Goal: Task Accomplishment & Management: Manage account settings

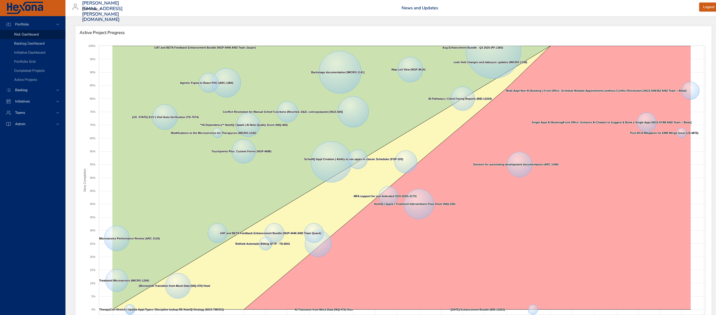
click at [34, 43] on span "Backlog Dashboard" at bounding box center [29, 43] width 30 height 5
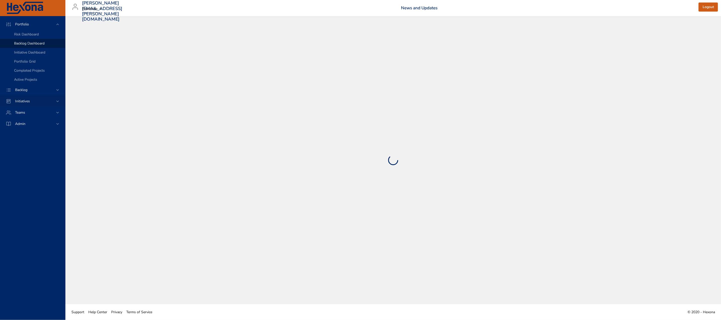
click at [44, 101] on div "Initiatives" at bounding box center [33, 101] width 44 height 5
click at [32, 66] on span "Milestone Details" at bounding box center [27, 66] width 27 height 5
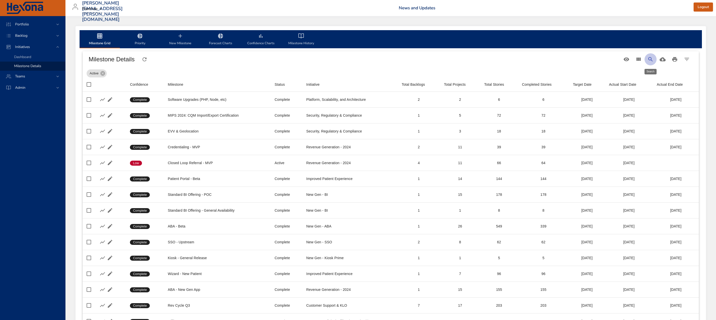
click at [650, 59] on icon "Search" at bounding box center [650, 59] width 6 height 6
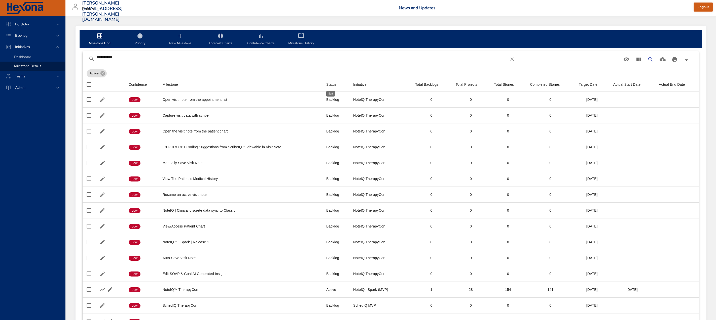
type input "**********"
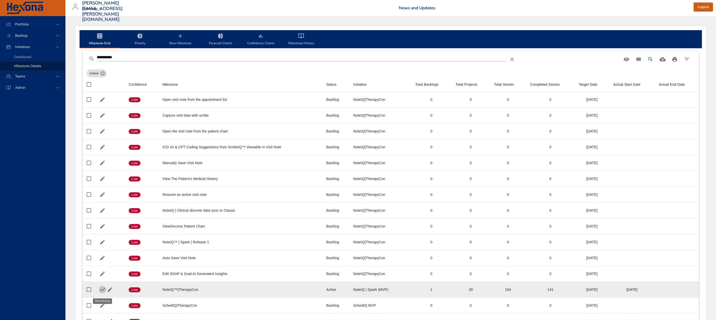
click at [101, 292] on icon "button" at bounding box center [102, 289] width 5 height 3
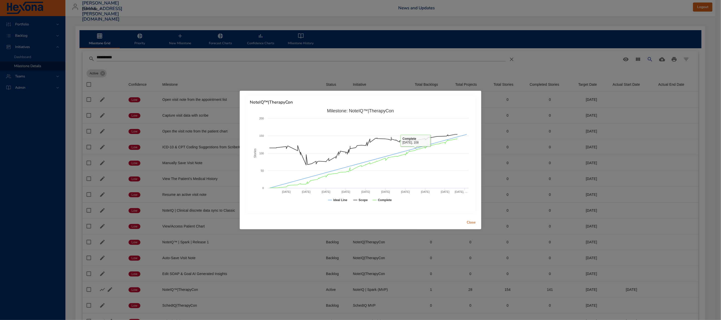
click at [474, 220] on span "Close" at bounding box center [471, 223] width 12 height 6
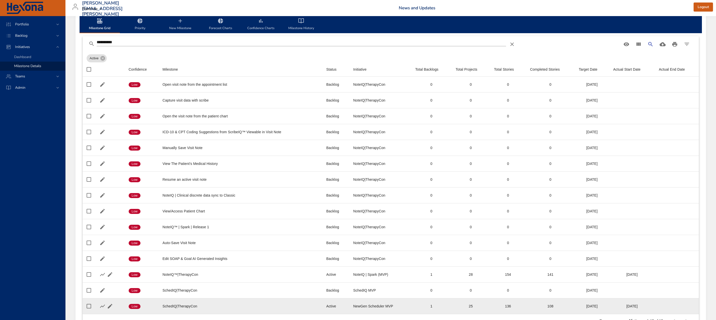
scroll to position [16, 0]
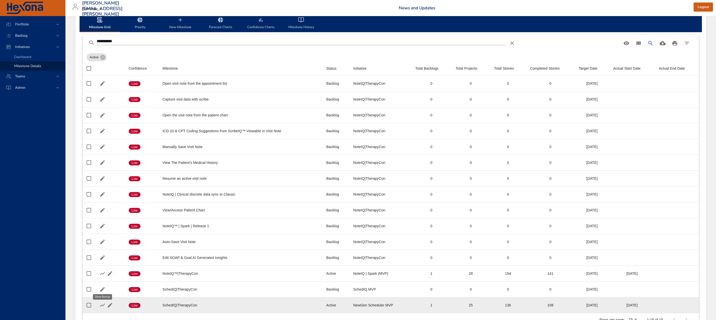
click at [102, 306] on icon "button" at bounding box center [102, 306] width 6 height 6
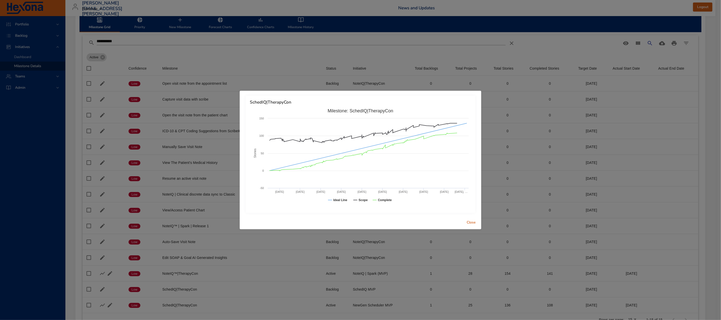
click at [476, 221] on span "Close" at bounding box center [471, 223] width 12 height 6
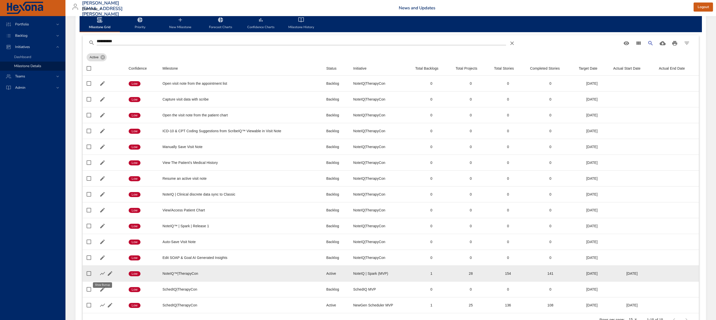
click at [100, 277] on icon "button" at bounding box center [102, 274] width 6 height 6
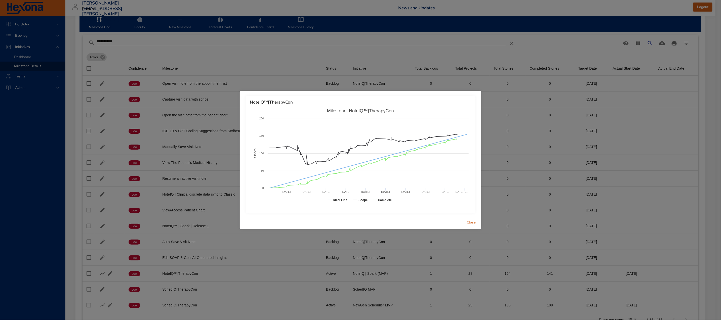
click at [97, 41] on div "NoteIQ™|TherapyCon Created with Highcharts 9.0.1 Stories Milestone: NoteIQ™|The…" at bounding box center [360, 160] width 721 height 320
click at [47, 124] on div "NoteIQ™|TherapyCon Created with Highcharts 9.0.1 Stories Milestone: NoteIQ™|The…" at bounding box center [360, 160] width 721 height 320
click at [18, 34] on div "NoteIQ™|TherapyCon Created with Highcharts 9.0.1 Stories Milestone: NoteIQ™|The…" at bounding box center [360, 160] width 721 height 320
click at [475, 223] on span "Close" at bounding box center [471, 223] width 12 height 6
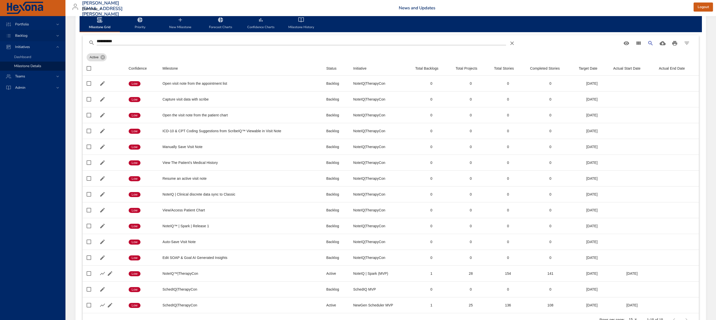
click at [36, 32] on div "Backlog" at bounding box center [32, 35] width 65 height 11
click at [36, 45] on span "Backlog Details" at bounding box center [26, 45] width 24 height 5
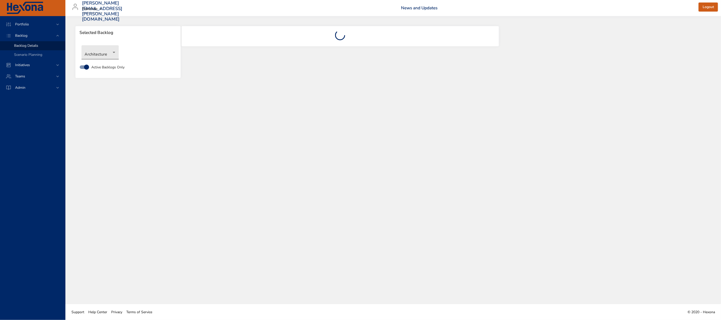
click at [107, 56] on body "Portfolio Backlog Backlog Details Scenario Planning Initiatives Teams Admin [EM…" at bounding box center [360, 160] width 721 height 320
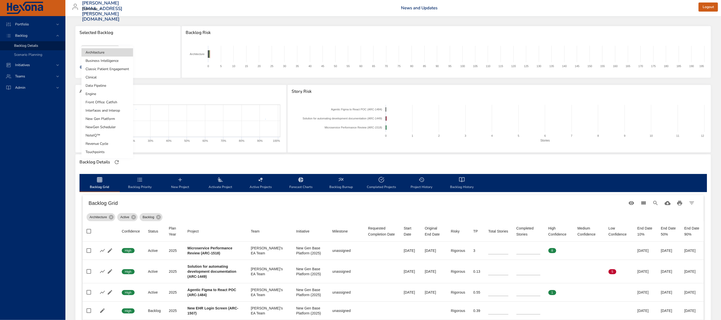
click at [102, 79] on li "Clinical" at bounding box center [108, 77] width 52 height 8
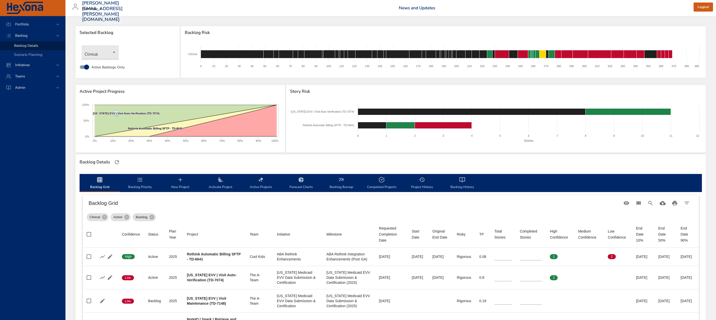
click at [179, 178] on icon "backlog-tab" at bounding box center [180, 180] width 6 height 6
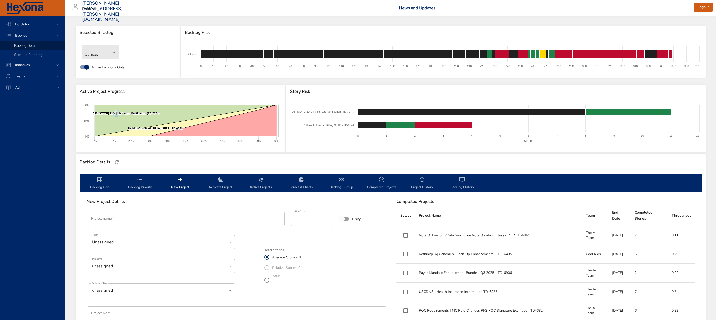
click at [116, 222] on input "Project name   *" at bounding box center [186, 219] width 197 height 14
paste input "********"
drag, startPoint x: 115, startPoint y: 220, endPoint x: 128, endPoint y: 218, distance: 14.0
click at [115, 220] on input "**********" at bounding box center [186, 219] width 197 height 14
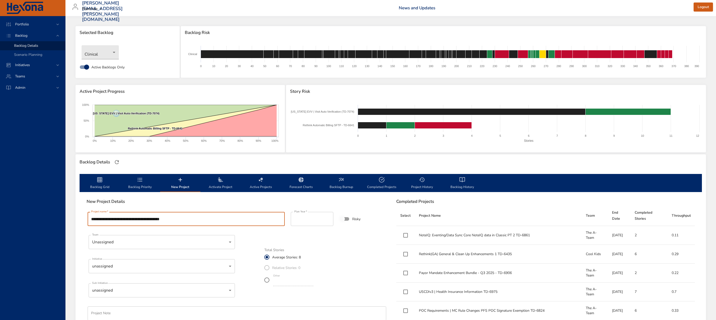
click at [194, 217] on input "**********" at bounding box center [186, 219] width 197 height 14
type input "**********"
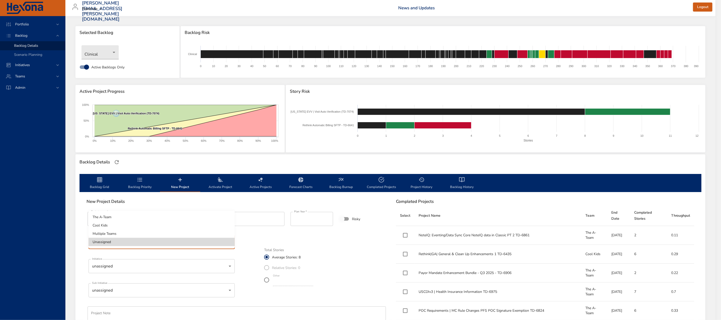
click at [121, 243] on body "Portfolio Backlog Backlog Details Scenario Planning Initiatives Teams [PERSON_N…" at bounding box center [360, 160] width 721 height 320
click at [110, 239] on li "Unassigned" at bounding box center [162, 242] width 146 height 8
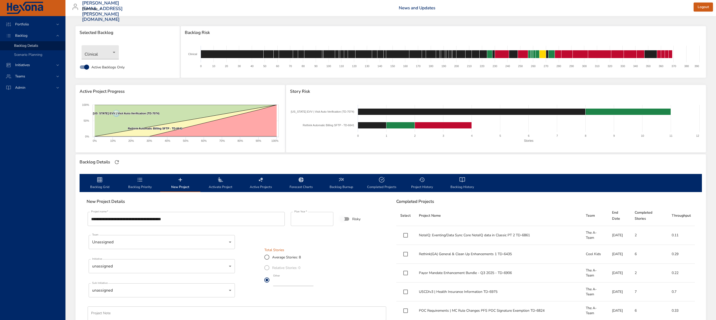
click at [282, 281] on input "*" at bounding box center [293, 282] width 40 height 8
drag, startPoint x: 282, startPoint y: 281, endPoint x: 241, endPoint y: 279, distance: 41.3
click at [241, 279] on div "**********" at bounding box center [236, 287] width 305 height 158
type input "*"
click at [253, 296] on div "**********" at bounding box center [236, 287] width 305 height 158
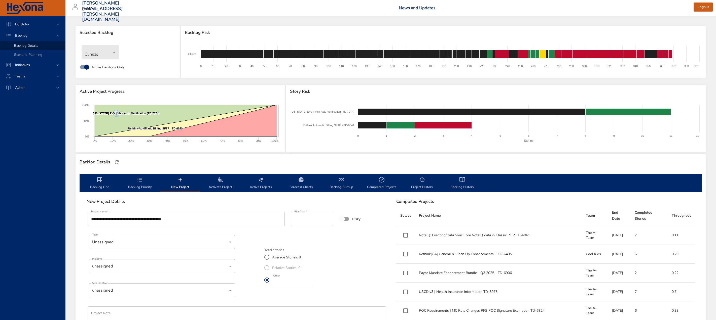
click at [168, 266] on body "Portfolio Backlog Backlog Details Scenario Planning Initiatives Teams [PERSON_N…" at bounding box center [358, 160] width 716 height 320
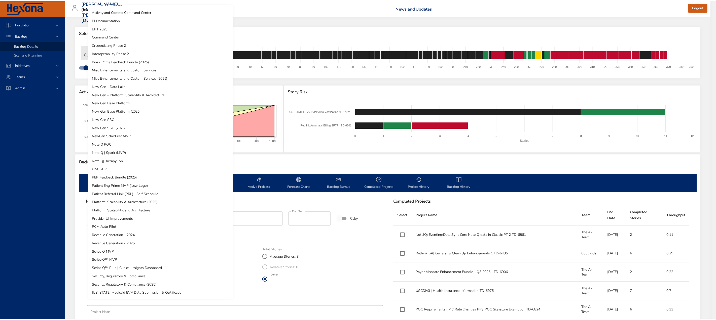
scroll to position [56, 0]
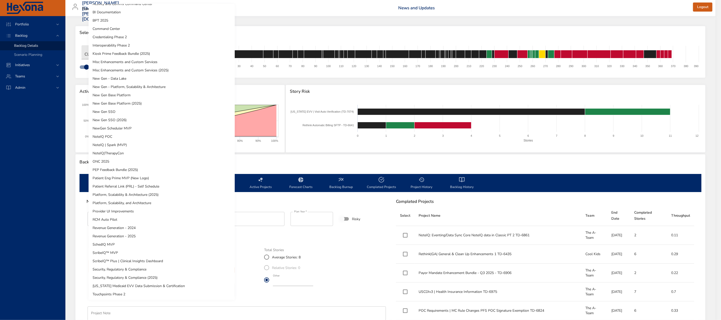
click at [155, 283] on li "[US_STATE] Medicaid EVV Data Submission & Certification" at bounding box center [162, 286] width 146 height 8
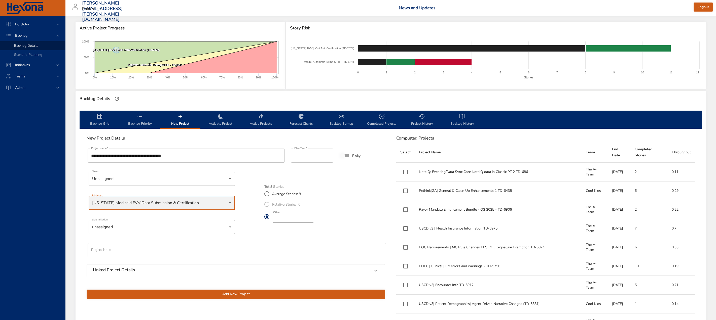
scroll to position [64, 0]
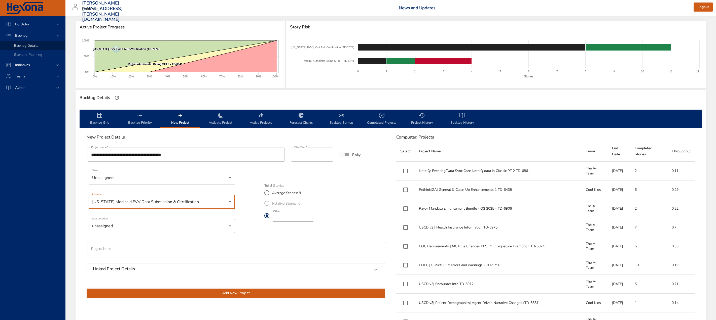
click at [145, 225] on body "Portfolio Backlog Backlog Details Scenario Planning Initiatives Teams [PERSON_N…" at bounding box center [358, 96] width 716 height 320
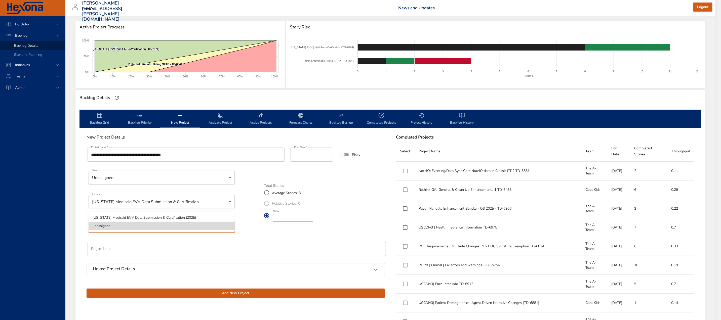
click at [146, 220] on li "[US_STATE] Medicaid EVV Data Submission & Certification (2025)" at bounding box center [162, 218] width 146 height 8
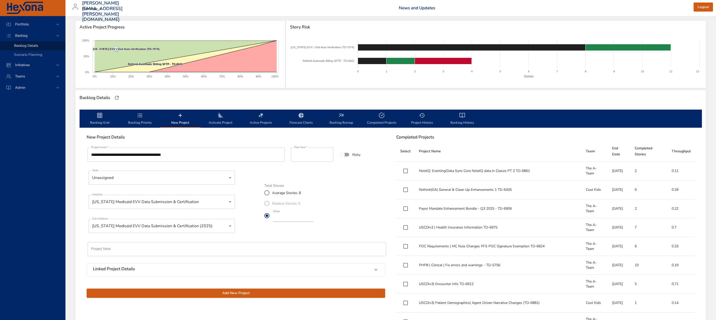
click at [214, 295] on span "Add New Project" at bounding box center [236, 293] width 290 height 6
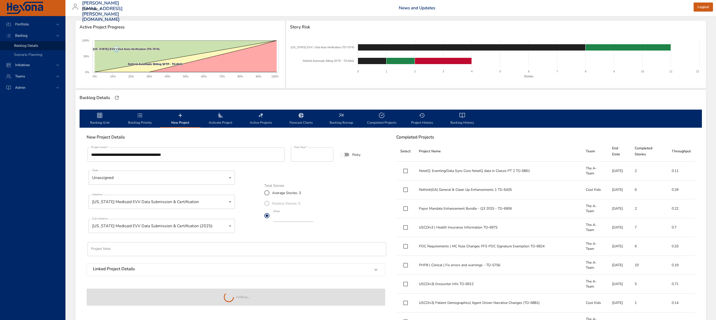
type input "*"
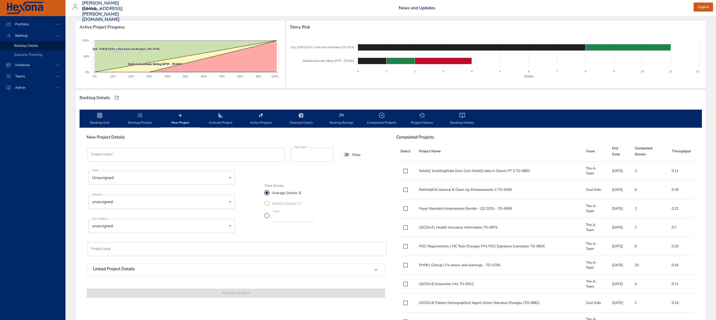
click at [96, 115] on span "Backlog Grid" at bounding box center [100, 119] width 34 height 13
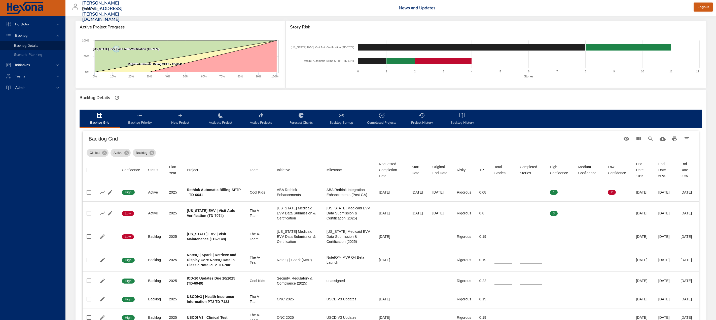
click at [135, 121] on span "Backlog Priority" at bounding box center [140, 119] width 34 height 13
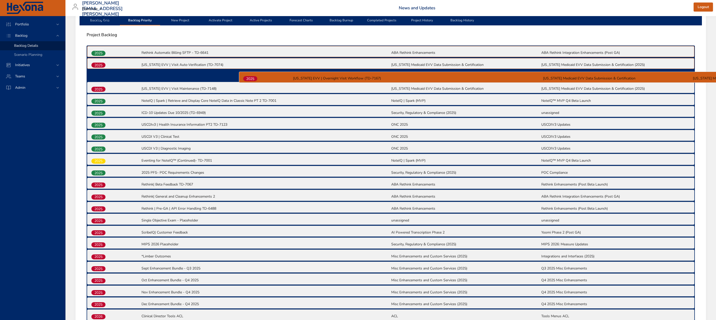
scroll to position [165, 0]
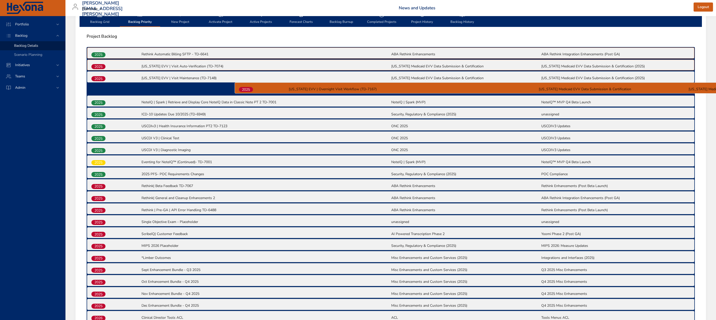
drag, startPoint x: 96, startPoint y: 291, endPoint x: 244, endPoint y: 89, distance: 251.0
click at [244, 89] on div "2025 Rethink Automatic Billing SFTP - TD-6641 ABA Rethink Enhancements ABA Reth…" at bounding box center [391, 191] width 608 height 289
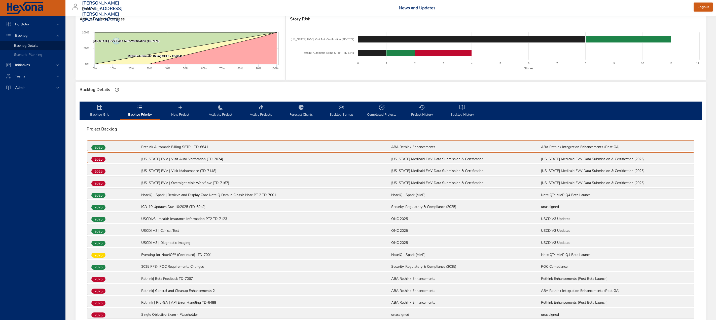
scroll to position [114, 0]
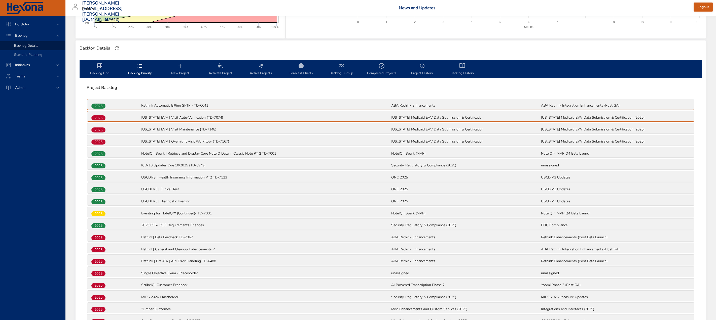
click at [101, 71] on span "Backlog Grid" at bounding box center [100, 69] width 34 height 13
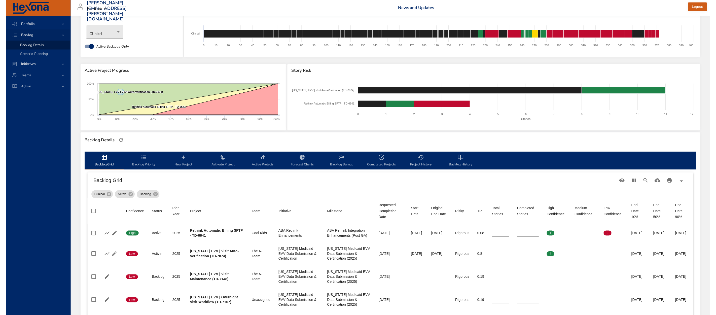
scroll to position [0, 0]
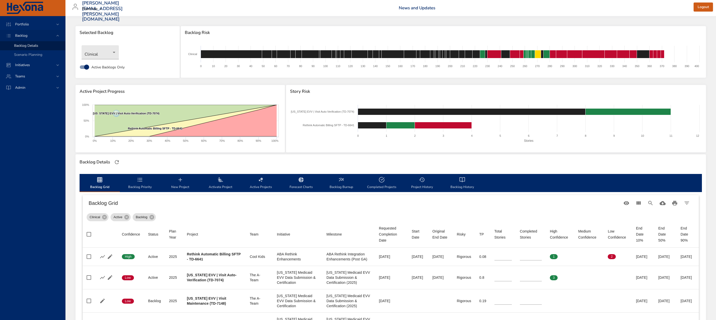
click at [38, 35] on div "Backlog" at bounding box center [33, 35] width 44 height 5
click at [26, 35] on span "Backlog" at bounding box center [21, 35] width 20 height 5
click at [57, 36] on icon at bounding box center [57, 35] width 5 height 5
click at [31, 22] on span "Portfolio" at bounding box center [22, 24] width 22 height 5
click at [34, 34] on span "Risk Dashboard" at bounding box center [26, 34] width 25 height 5
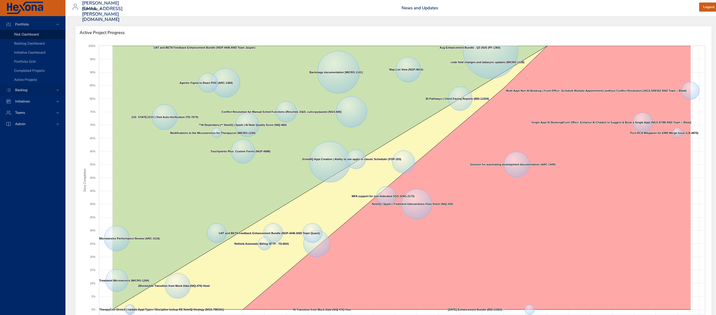
click at [27, 92] on div "Backlog" at bounding box center [33, 89] width 44 height 5
click at [36, 67] on div "Initiatives" at bounding box center [33, 64] width 44 height 5
click at [27, 65] on span "Milestone Details" at bounding box center [27, 66] width 27 height 5
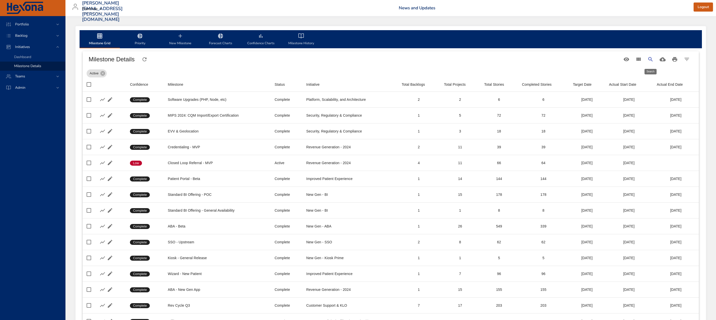
click at [649, 59] on icon "Search" at bounding box center [650, 59] width 6 height 6
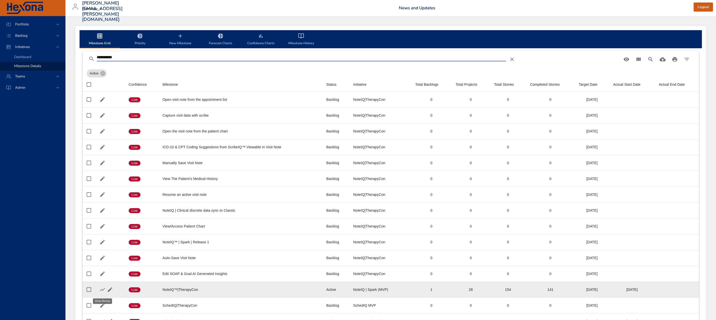
type input "**********"
click at [104, 292] on icon "button" at bounding box center [102, 290] width 6 height 6
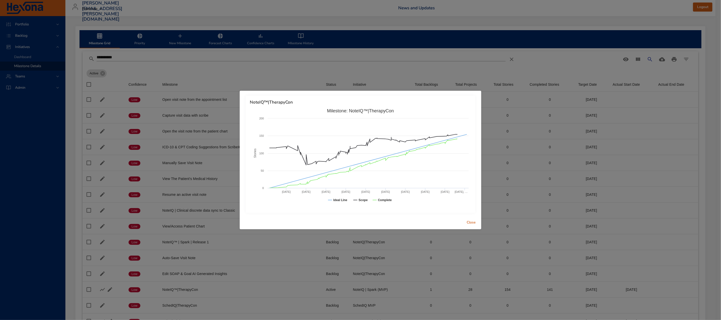
click at [37, 309] on div "NoteIQ™|TherapyCon Created with Highcharts 9.0.1 Stories Milestone: NoteIQ™|The…" at bounding box center [360, 160] width 721 height 320
click at [473, 224] on span "Close" at bounding box center [471, 223] width 12 height 6
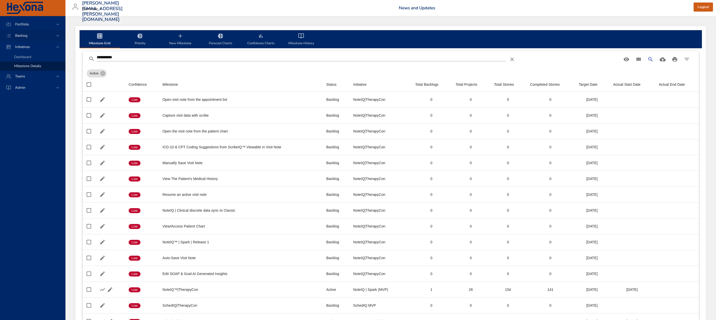
click at [40, 34] on div "Backlog" at bounding box center [33, 35] width 44 height 5
click at [36, 46] on span "Backlog Details" at bounding box center [26, 45] width 24 height 5
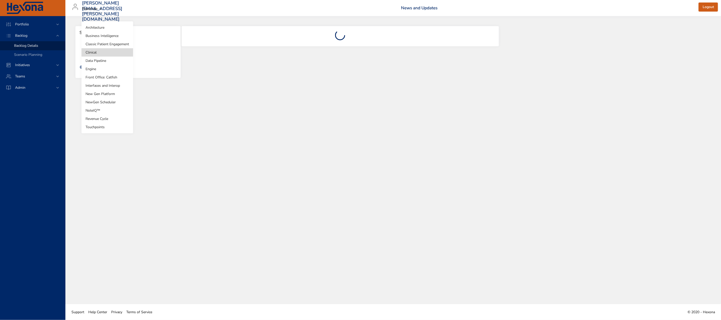
click at [99, 55] on body "Portfolio Backlog Backlog Details Scenario Planning Initiatives Teams Admin [EM…" at bounding box center [360, 160] width 721 height 320
click at [105, 109] on li "NoteIQ™" at bounding box center [108, 110] width 52 height 8
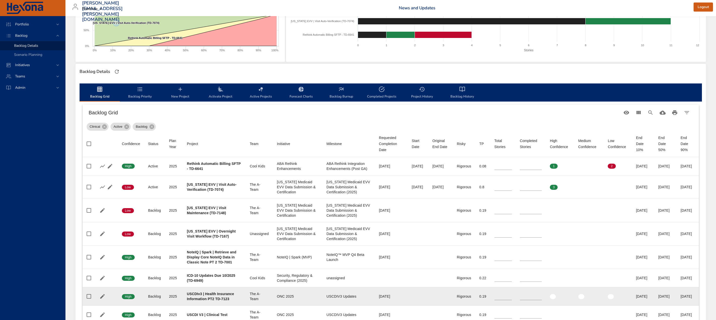
scroll to position [138, 0]
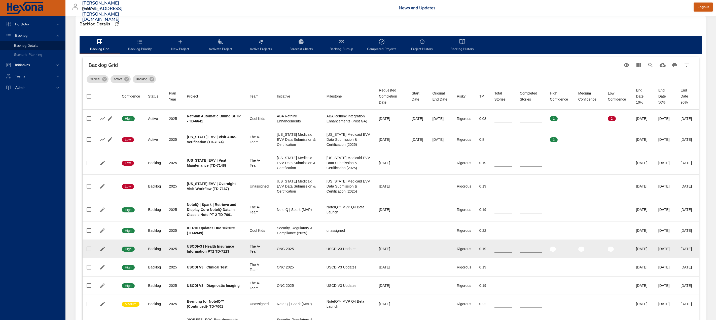
type input "**"
type input "*"
type input "**"
type input "*"
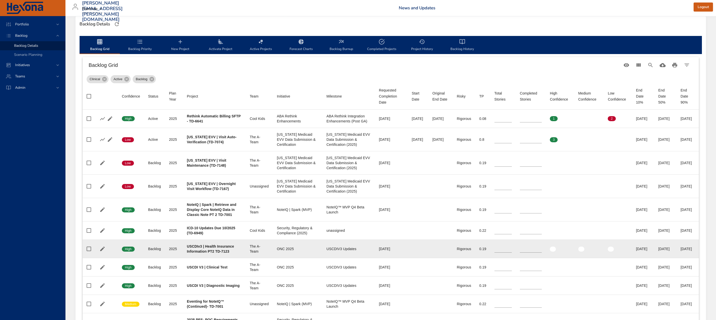
type input "**"
type input "*"
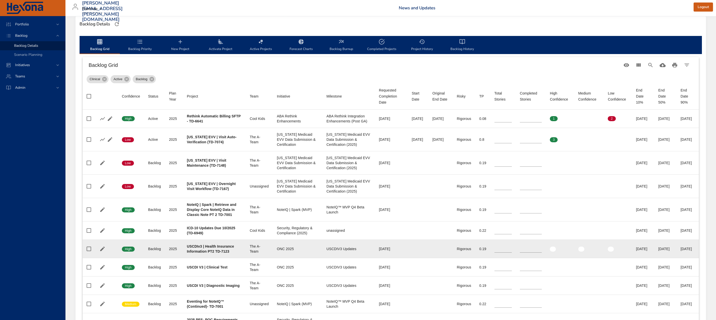
type input "*"
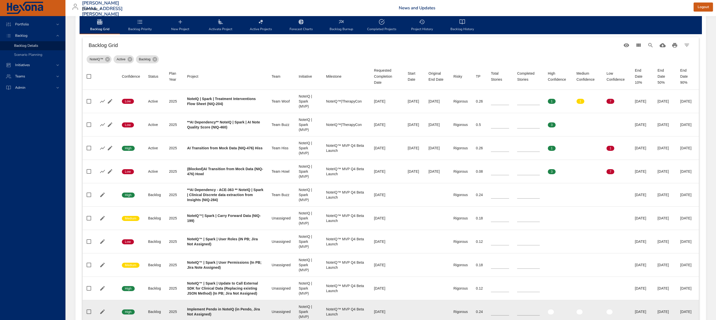
scroll to position [143, 0]
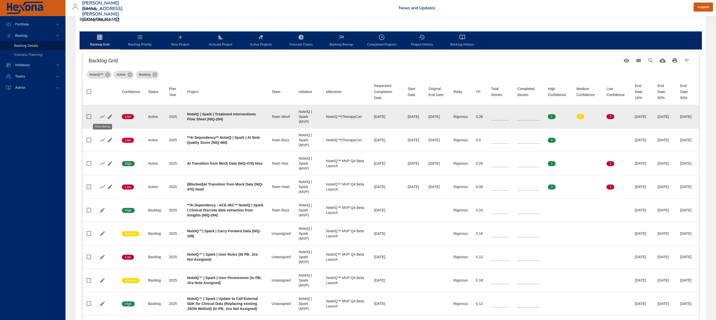
click at [104, 119] on icon "button" at bounding box center [102, 117] width 6 height 6
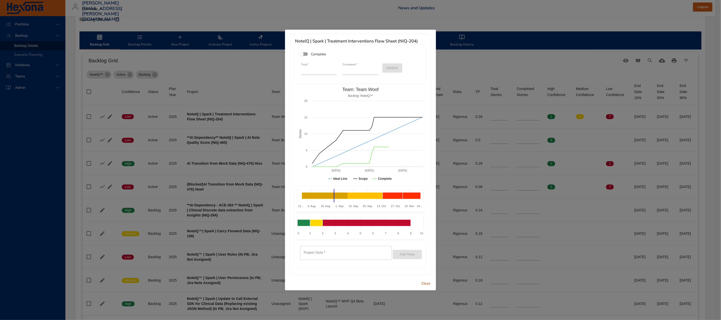
click at [428, 285] on span "Close" at bounding box center [426, 284] width 12 height 6
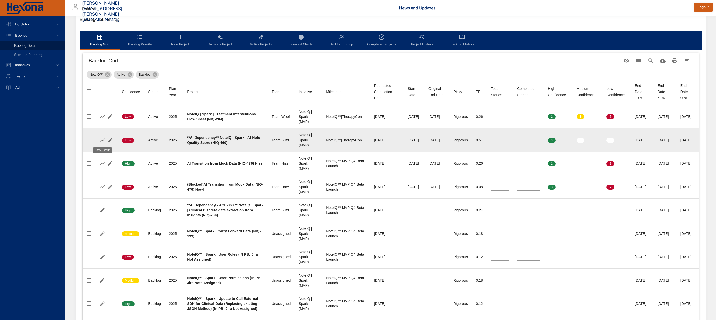
click at [100, 141] on icon "button" at bounding box center [102, 140] width 6 height 6
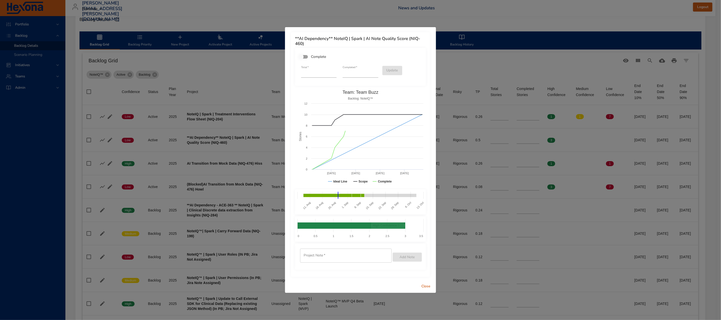
click at [430, 287] on span "Close" at bounding box center [426, 287] width 12 height 6
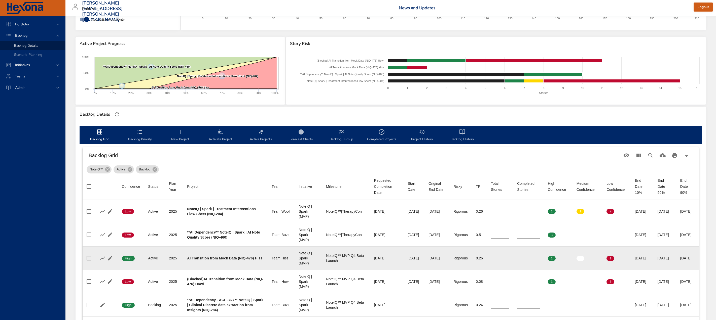
scroll to position [86, 0]
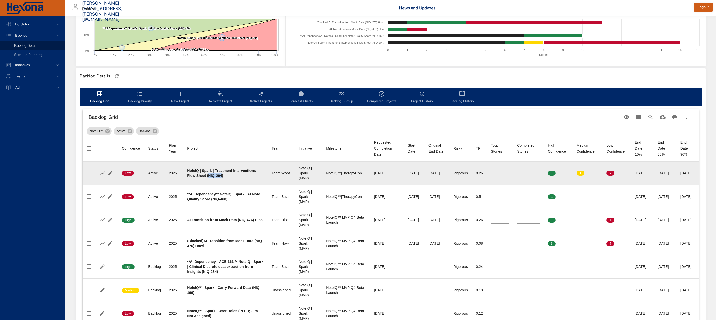
drag, startPoint x: 232, startPoint y: 176, endPoint x: 244, endPoint y: 175, distance: 12.6
click at [244, 175] on b "NoteIQ | Spark | Treatment Interventions Flow Sheet (NIQ-204)" at bounding box center [221, 173] width 69 height 9
copy b "NIQ-204"
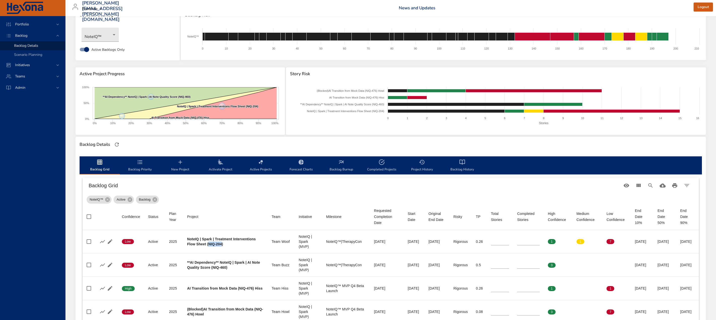
scroll to position [0, 0]
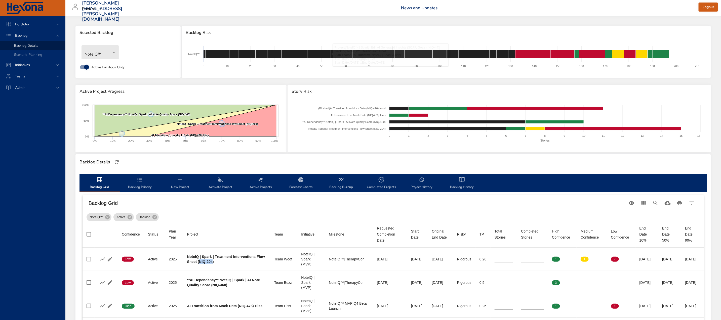
click at [109, 49] on body "Portfolio Backlog Backlog Details Scenario Planning Initiatives Teams Admin [PE…" at bounding box center [360, 160] width 721 height 320
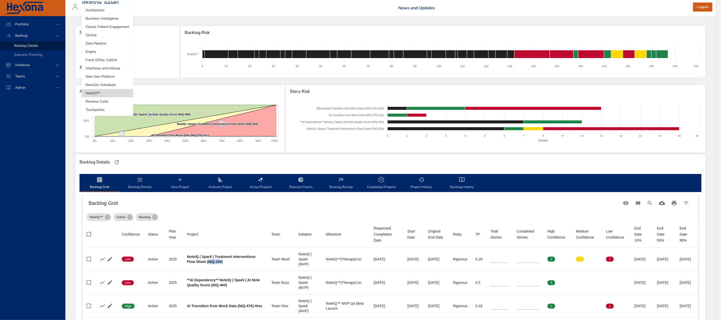
click at [110, 58] on li "Front Office: Catfish" at bounding box center [108, 60] width 52 height 8
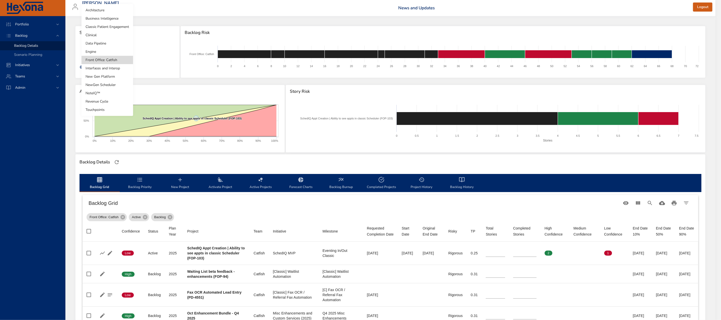
click at [115, 51] on body "Portfolio Backlog Backlog Details Scenario Planning Initiatives Teams Admin [PE…" at bounding box center [360, 160] width 721 height 320
